Goal: Transaction & Acquisition: Purchase product/service

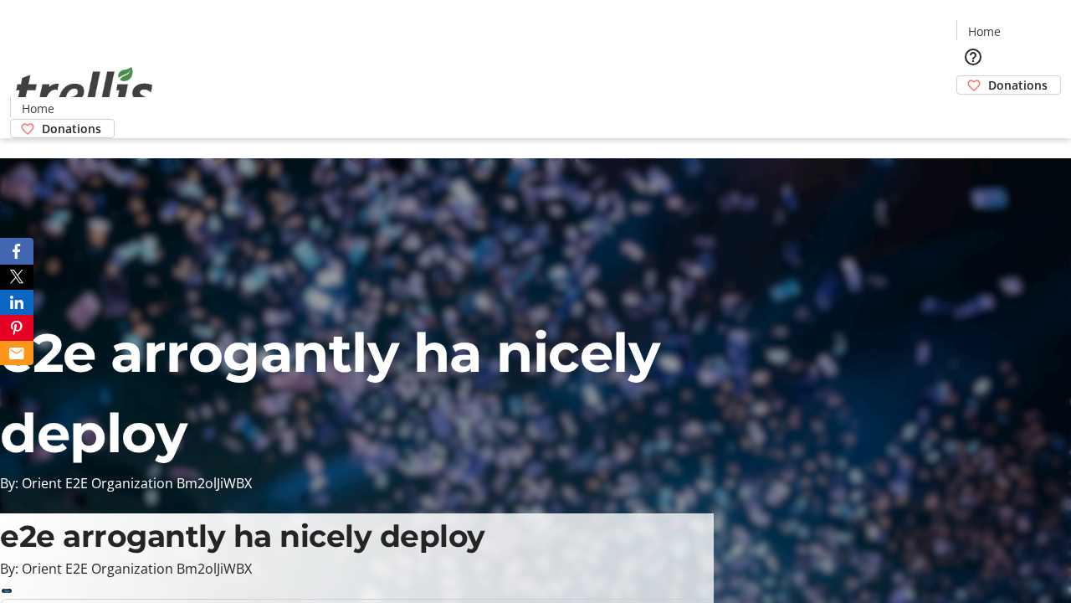
click at [988, 76] on span "Donations" at bounding box center [1017, 85] width 59 height 18
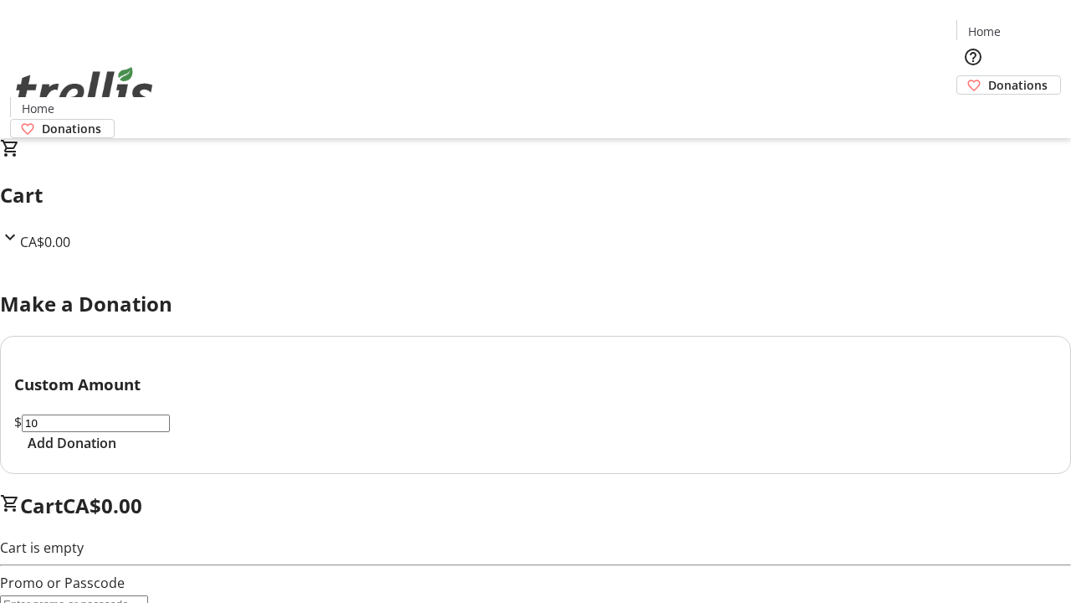
click at [116, 453] on span "Add Donation" at bounding box center [72, 443] width 89 height 20
